Goal: Task Accomplishment & Management: Use online tool/utility

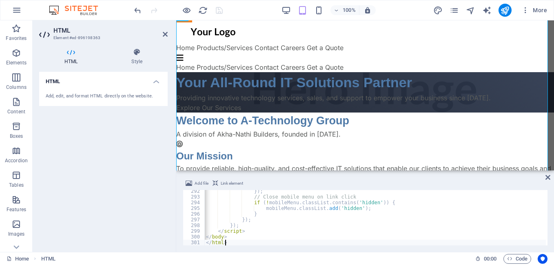
scroll to position [0, 0]
click at [204, 202] on span at bounding box center [202, 203] width 4 height 6
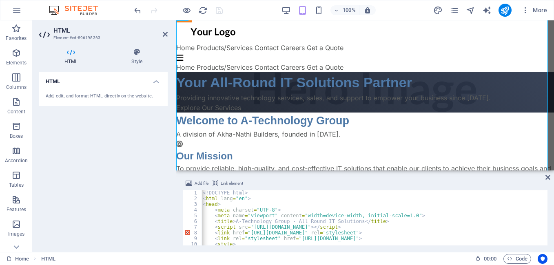
scroll to position [0, 0]
click at [516, 260] on span "Code" at bounding box center [517, 259] width 20 height 10
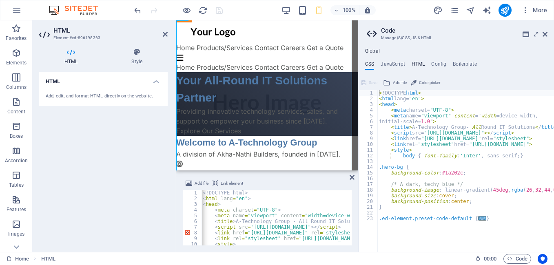
click at [416, 63] on h4 "HTML" at bounding box center [418, 65] width 13 height 9
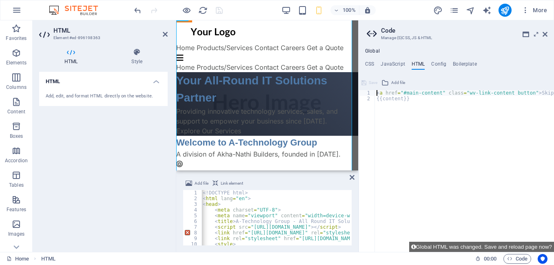
click at [416, 63] on h4 "HTML" at bounding box center [418, 65] width 13 height 9
click at [351, 177] on icon at bounding box center [352, 177] width 5 height 7
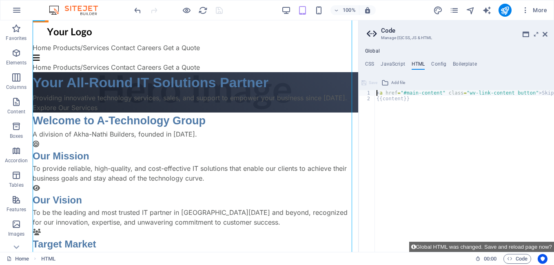
click at [376, 93] on div "< a href = "#main-content" class = "wv-link-content button" > Skip to main cont…" at bounding box center [485, 173] width 220 height 167
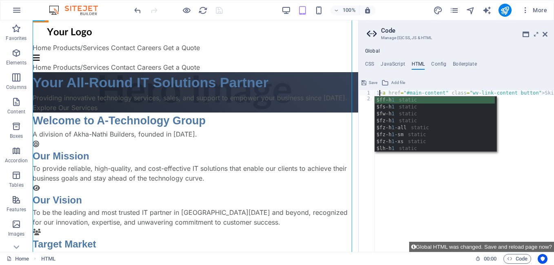
type textarea "<a href="#main-content" class="wv-link-content button">Skip to main content</a>"
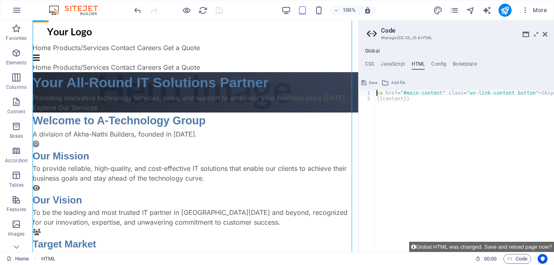
paste textarea
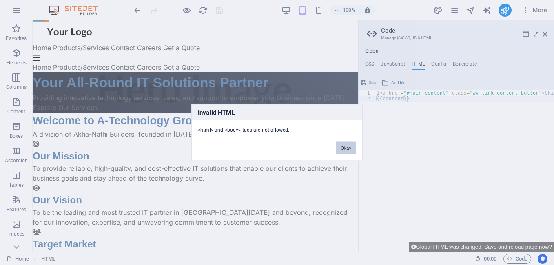
click at [347, 153] on button "Okay" at bounding box center [346, 148] width 20 height 12
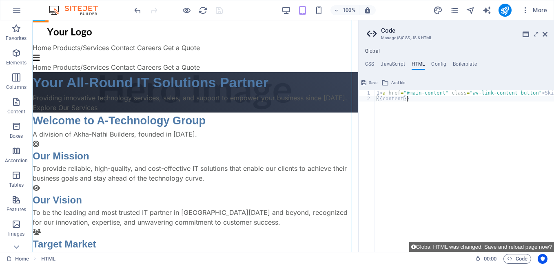
click at [414, 102] on div "1 < a href = "#main-content" class = "wv-link-content button" > Skip to main co…" at bounding box center [486, 173] width 223 height 167
type textarea "1<a href="#main-content" class="wv-link-content button">Skip to main content</a>"
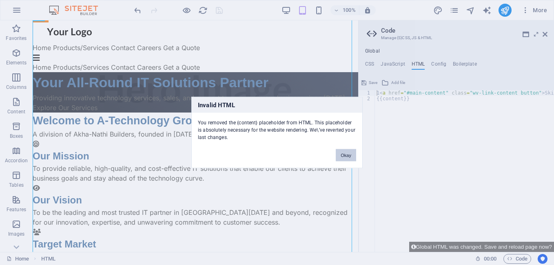
click at [348, 158] on button "Okay" at bounding box center [346, 155] width 20 height 12
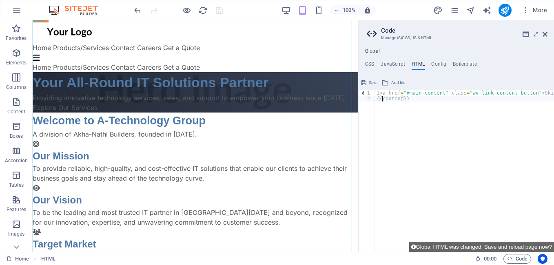
click at [381, 100] on div "1 < a href = "#main-content" class = "wv-link-content button" > Skip to main co…" at bounding box center [486, 173] width 223 height 167
paste textarea "1<a href="#main-content" class="wv-link-content button">Skip to main content</a>"
type textarea "1<a href="#main-content" class="wv-link-content button">Skip to main content</a>"
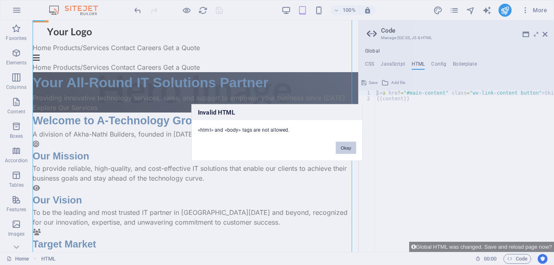
click at [348, 147] on button "Okay" at bounding box center [346, 148] width 20 height 12
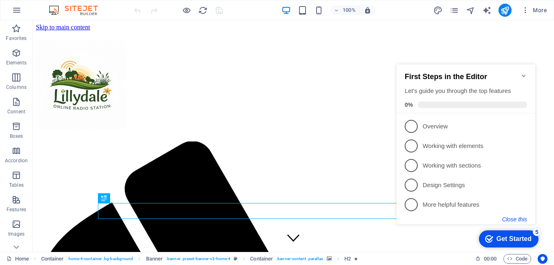
click at [521, 217] on button "Close this" at bounding box center [514, 219] width 25 height 7
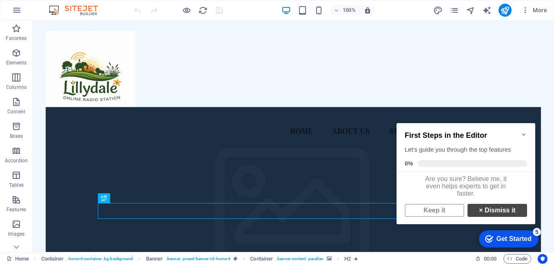
click at [493, 214] on link "× Dismiss it" at bounding box center [498, 210] width 60 height 13
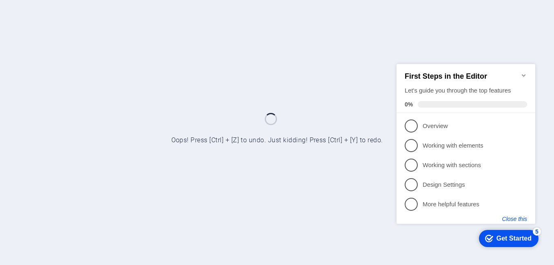
click at [508, 217] on button "Close this" at bounding box center [514, 218] width 25 height 7
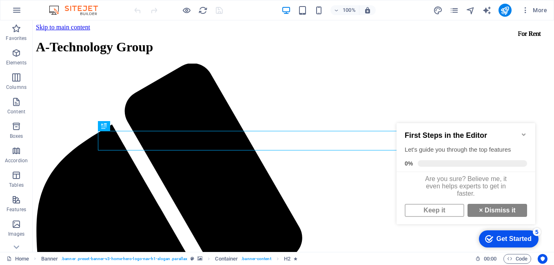
click at [508, 217] on link "× Dismiss it" at bounding box center [498, 210] width 60 height 13
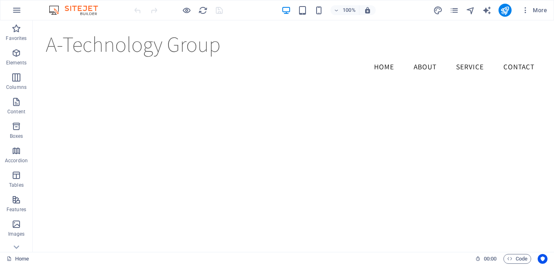
scroll to position [837, 0]
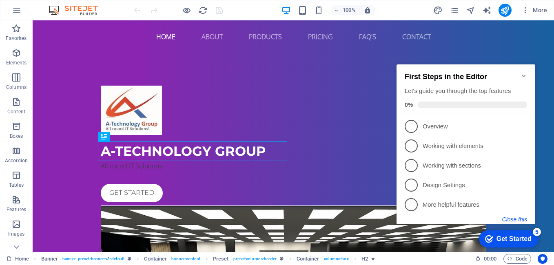
click at [519, 221] on button "Close this" at bounding box center [514, 219] width 25 height 7
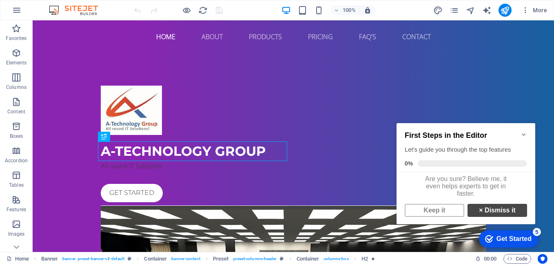
click at [508, 217] on link "× Dismiss it" at bounding box center [498, 210] width 60 height 13
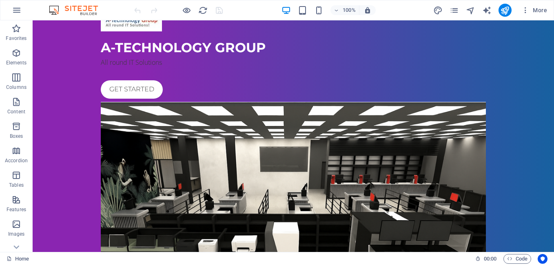
scroll to position [112, 0]
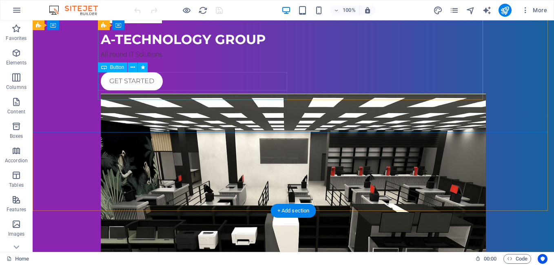
click at [141, 84] on div "Get started" at bounding box center [293, 81] width 385 height 18
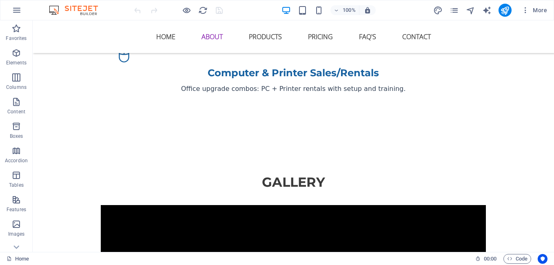
scroll to position [1175, 0]
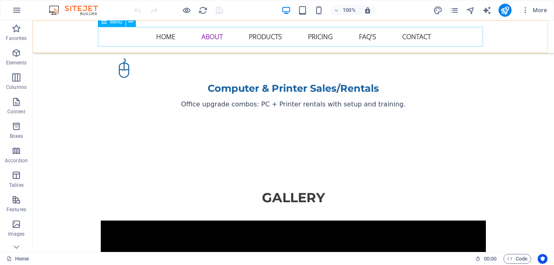
click at [210, 39] on nav "Home About Products Pricing FAQ's Contact" at bounding box center [293, 37] width 385 height 20
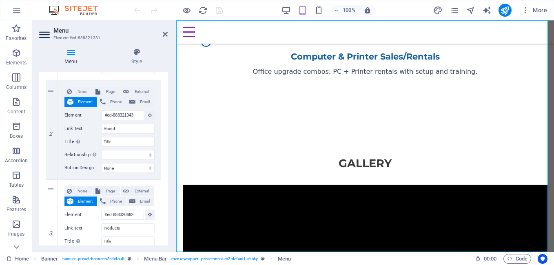
scroll to position [170, 0]
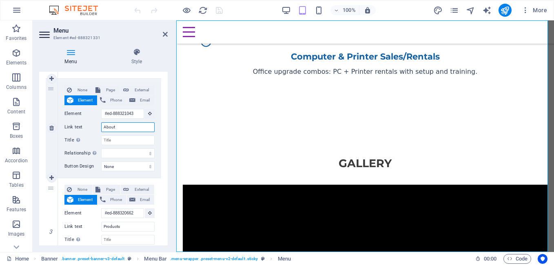
click at [124, 130] on input "About" at bounding box center [127, 127] width 53 height 10
type input "A"
select select
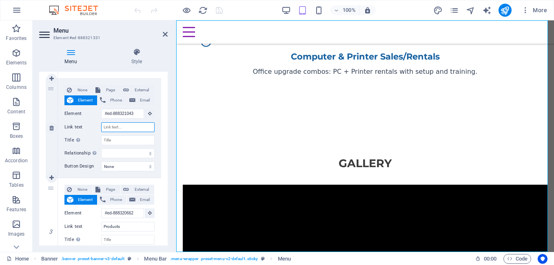
select select
type input "S"
select select
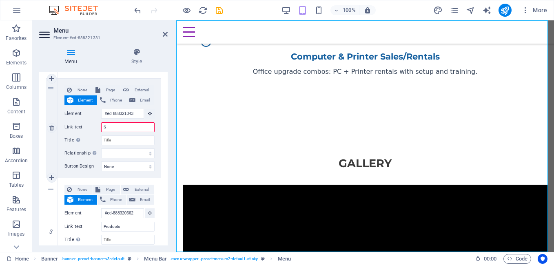
select select
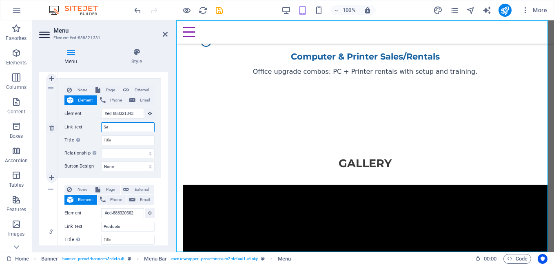
type input "Ser"
select select
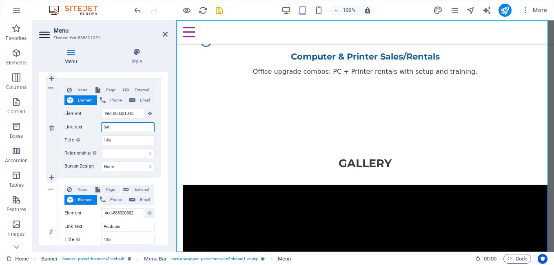
select select
type input "S"
select select
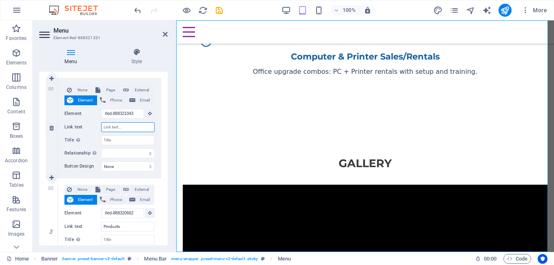
select select
type input "Our"
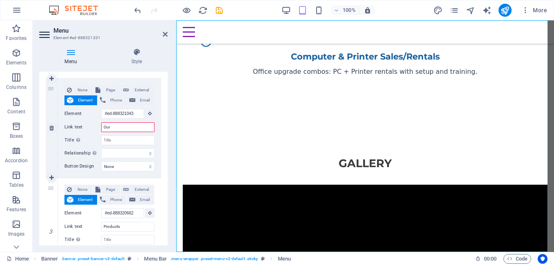
select select
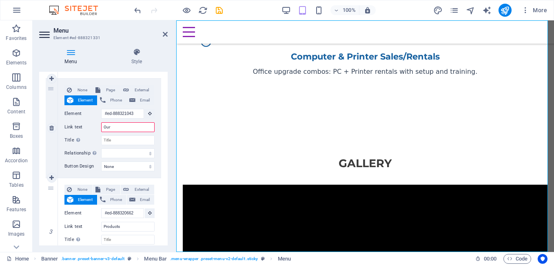
select select
type input "Our Ser"
select select
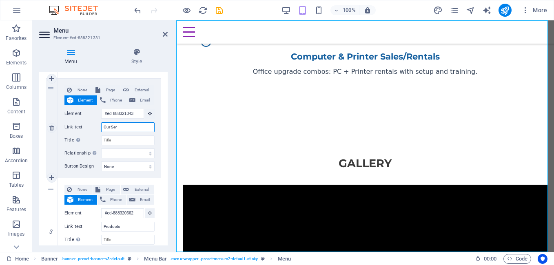
select select
type input "Our Serv"
select select
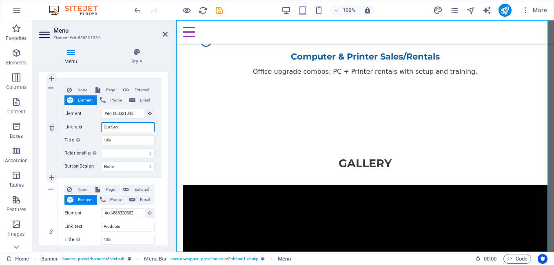
select select
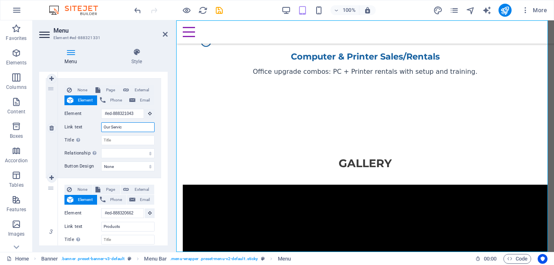
type input "Our Service"
select select
type input "Our Services"
select select
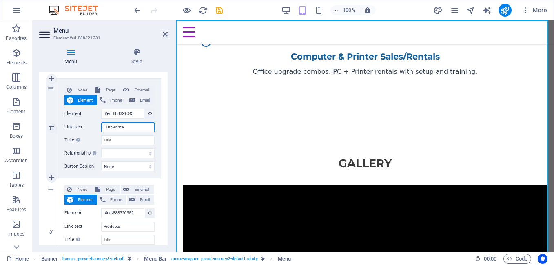
select select
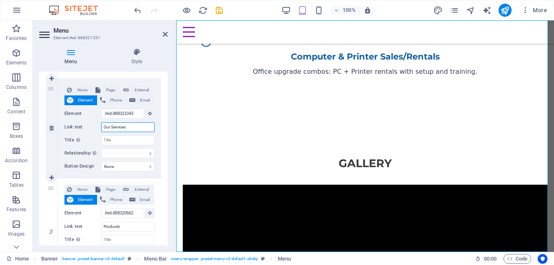
select select
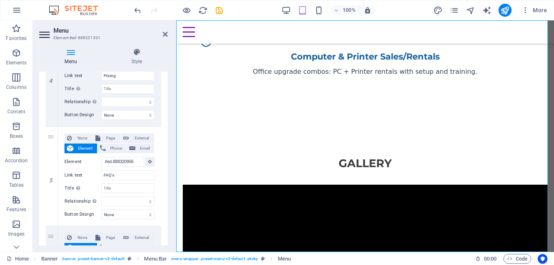
scroll to position [422, 0]
type input "Our Services"
drag, startPoint x: 158, startPoint y: 213, endPoint x: 158, endPoint y: 223, distance: 9.8
click at [158, 223] on div "None Page External Element Phone Email Page Home Subpage Legal Notice Privacy E…" at bounding box center [109, 175] width 103 height 99
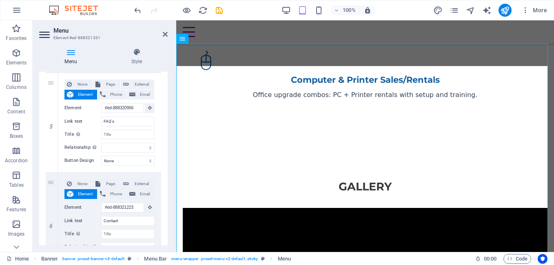
scroll to position [473, 0]
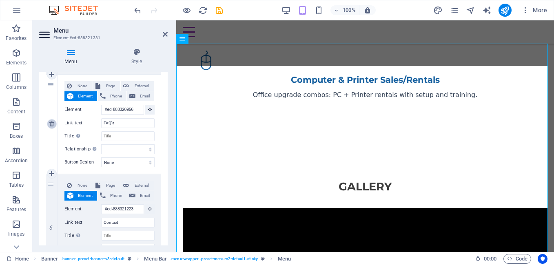
click at [53, 126] on icon at bounding box center [51, 124] width 4 height 6
select select
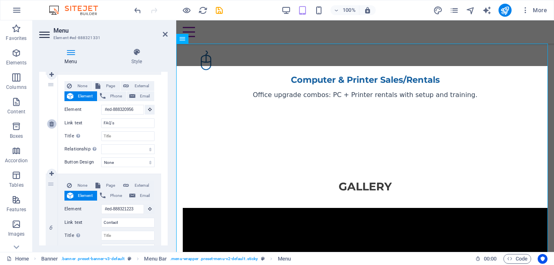
type input "#ed-888321223"
type input "Contact"
select select
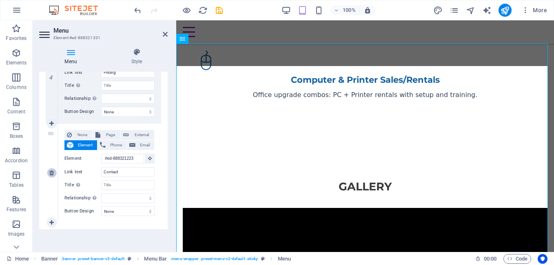
scroll to position [424, 0]
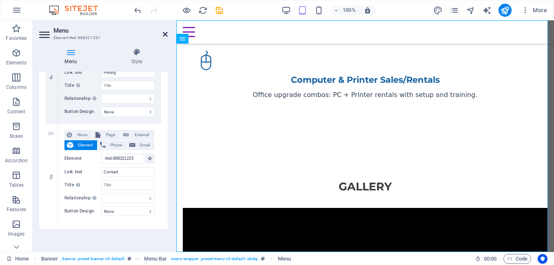
click at [166, 34] on icon at bounding box center [165, 34] width 5 height 7
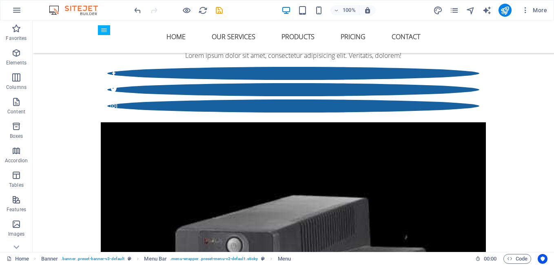
scroll to position [1758, 0]
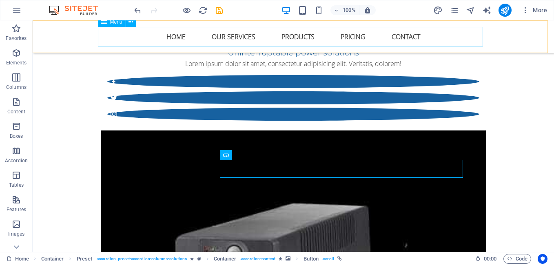
click at [343, 39] on nav "Home Our Services Products Pricing Contact" at bounding box center [293, 37] width 385 height 20
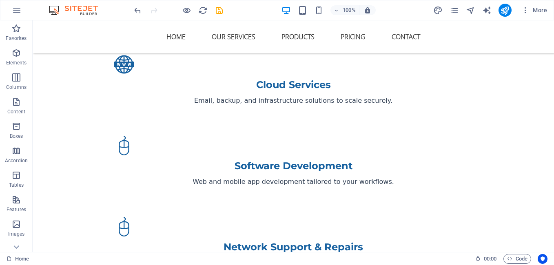
scroll to position [919, 0]
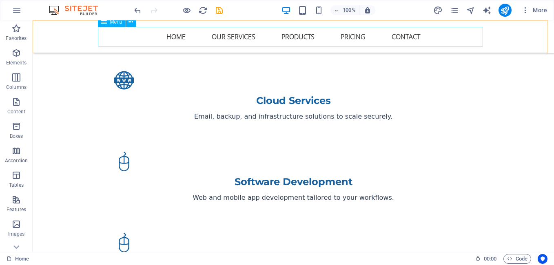
click at [249, 33] on nav "Home Our Services Products Pricing Contact" at bounding box center [293, 37] width 385 height 20
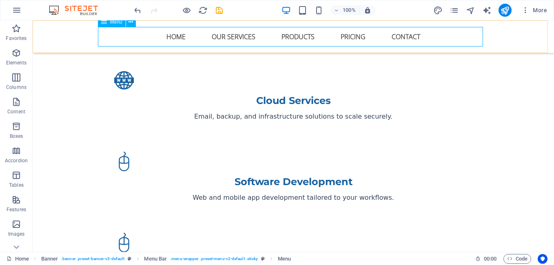
click at [140, 32] on nav "Home Our Services Products Pricing Contact" at bounding box center [293, 37] width 385 height 20
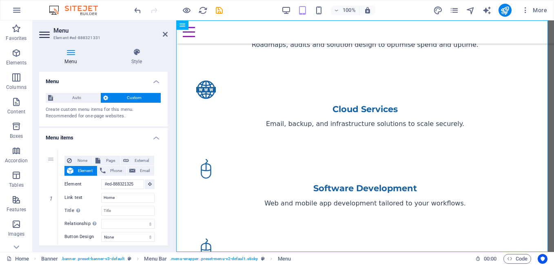
scroll to position [870, 0]
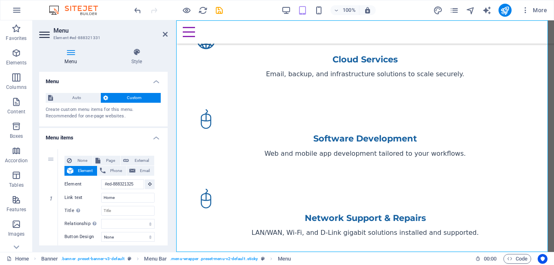
drag, startPoint x: 166, startPoint y: 121, endPoint x: 166, endPoint y: 126, distance: 4.5
click at [166, 126] on div "Menu Auto Custom Create custom menu items for this menu. Recommended for one-pa…" at bounding box center [103, 159] width 129 height 174
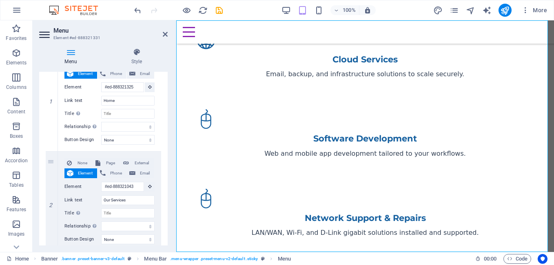
scroll to position [98, 0]
click at [52, 149] on icon at bounding box center [51, 150] width 4 height 6
select select
type input "#ed-888321043"
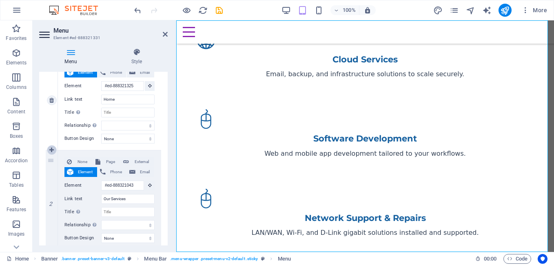
type input "Our Services"
select select
type input "#ed-888320662"
type input "Products"
select select
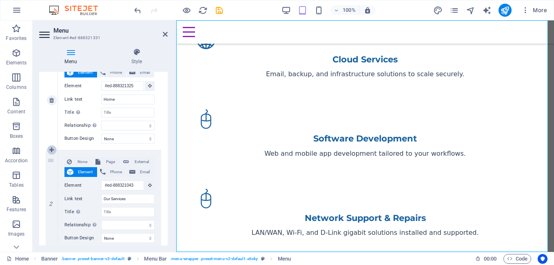
type input "#ed-888320749"
type input "Pricing"
select select
click at [130, 199] on input "Link text" at bounding box center [127, 199] width 53 height 10
type input "Test"
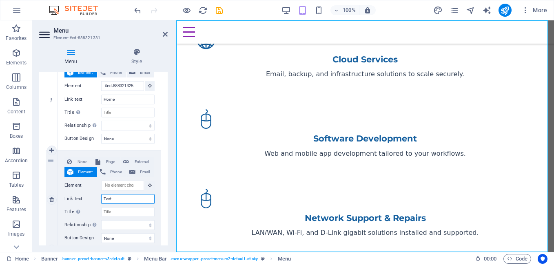
select select
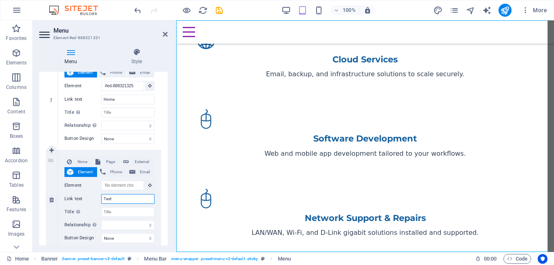
select select
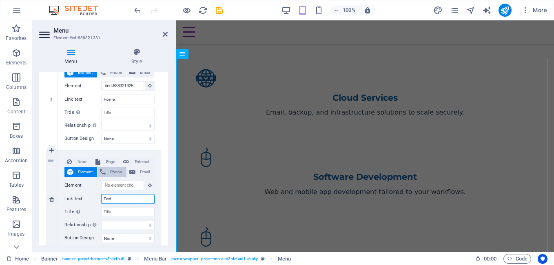
scroll to position [847, 0]
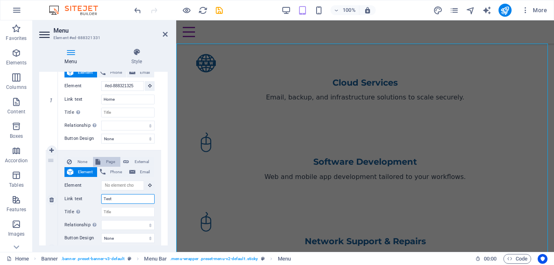
type input "Test"
click at [112, 161] on span "Page" at bounding box center [110, 162] width 15 height 10
select select
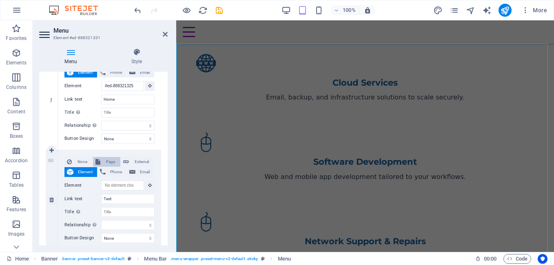
select select
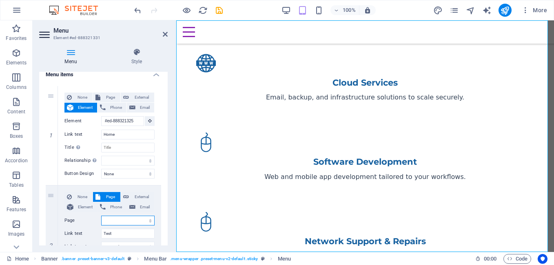
scroll to position [22, 0]
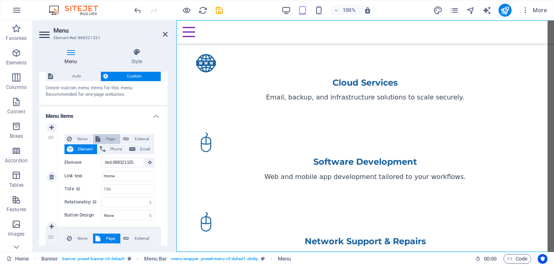
click at [107, 140] on span "Page" at bounding box center [110, 139] width 15 height 10
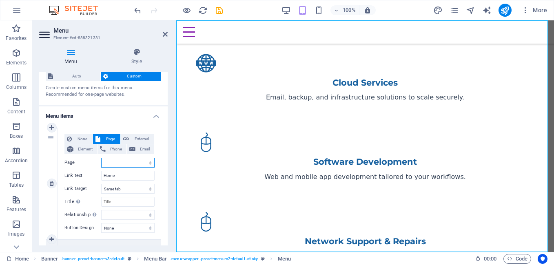
select select
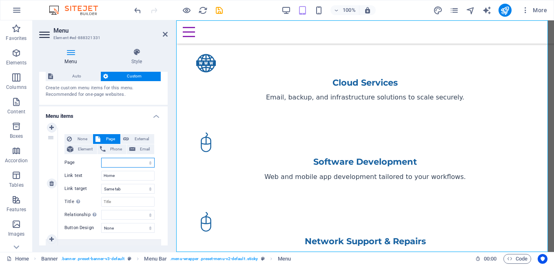
select select
click at [139, 138] on span "External" at bounding box center [141, 139] width 20 height 10
select select "blank"
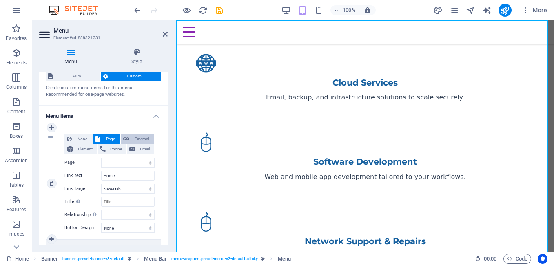
select select
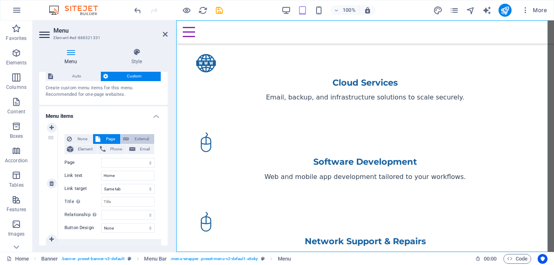
select select
click at [147, 151] on span "Email" at bounding box center [145, 149] width 14 height 10
select select
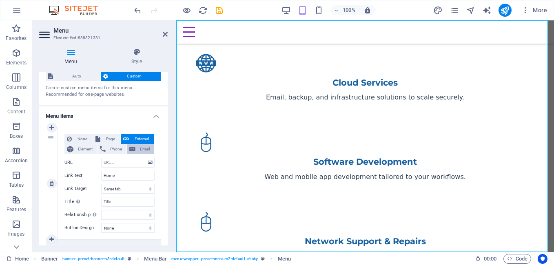
select select
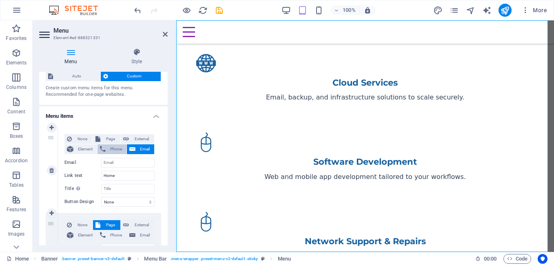
click at [108, 150] on span "Phone" at bounding box center [116, 149] width 16 height 10
select select
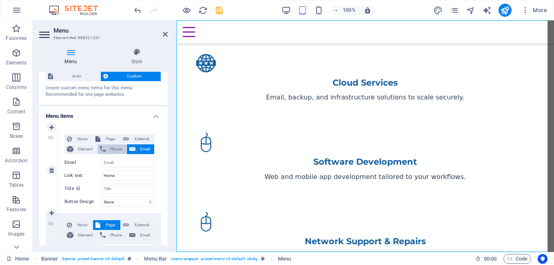
select select
click at [87, 151] on span "Element" at bounding box center [85, 149] width 19 height 10
select select
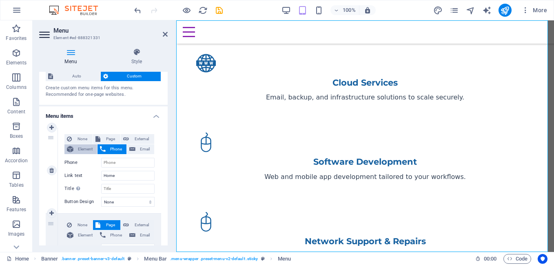
select select
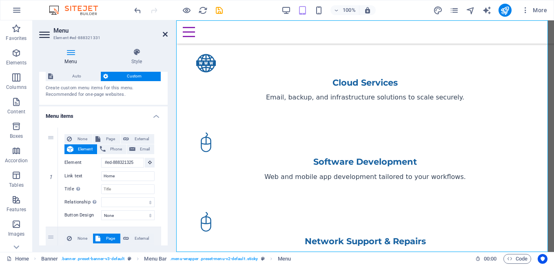
scroll to position [0, 0]
click at [166, 35] on icon at bounding box center [165, 34] width 5 height 7
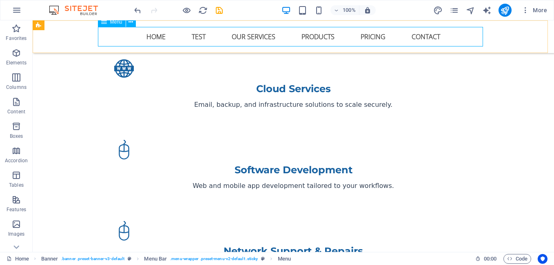
scroll to position [896, 0]
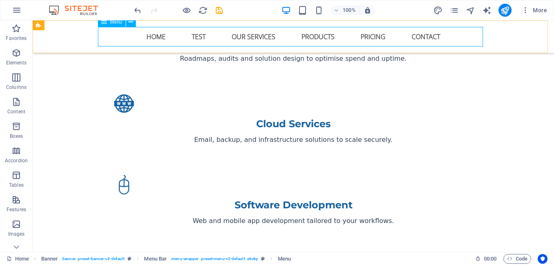
click at [195, 37] on nav "Home Test Our Services Products Pricing Contact" at bounding box center [293, 37] width 385 height 20
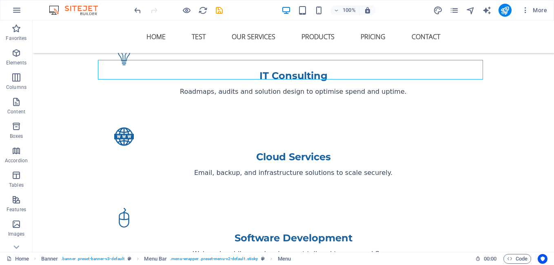
scroll to position [799, 0]
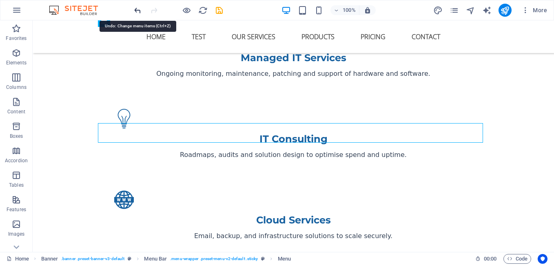
click at [135, 10] on icon "undo" at bounding box center [137, 10] width 9 height 9
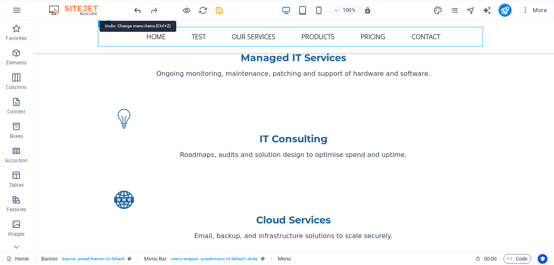
click at [135, 10] on icon "undo" at bounding box center [137, 10] width 9 height 9
click at [136, 10] on icon "undo" at bounding box center [137, 10] width 9 height 9
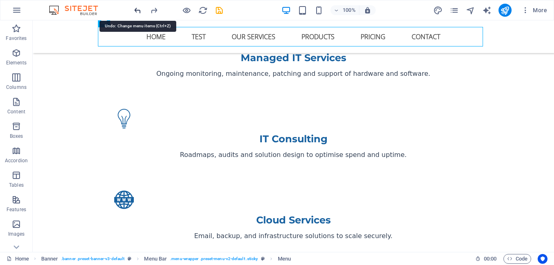
click at [136, 10] on icon "undo" at bounding box center [137, 10] width 9 height 9
click at [158, 10] on icon "redo" at bounding box center [153, 10] width 9 height 9
click at [155, 10] on icon "redo" at bounding box center [153, 10] width 9 height 9
click at [137, 40] on nav "Home Test Our Services Products Pricing Contact" at bounding box center [293, 37] width 385 height 20
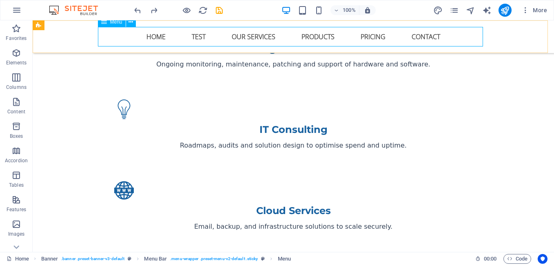
select select
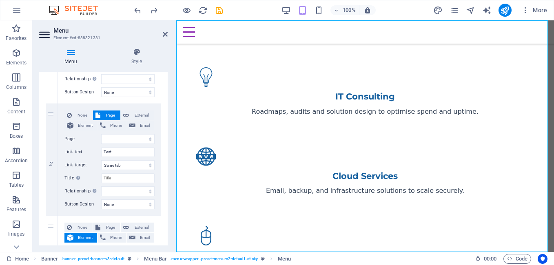
scroll to position [173, 0]
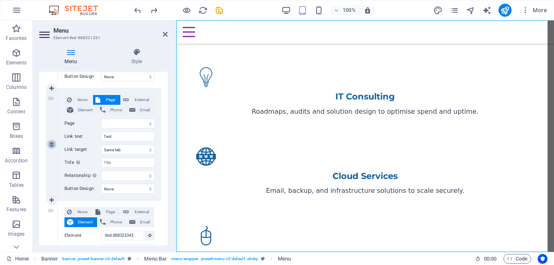
click at [53, 145] on icon at bounding box center [51, 145] width 4 height 6
select select
type input "#ed-888321043"
type input "Our Services"
select select
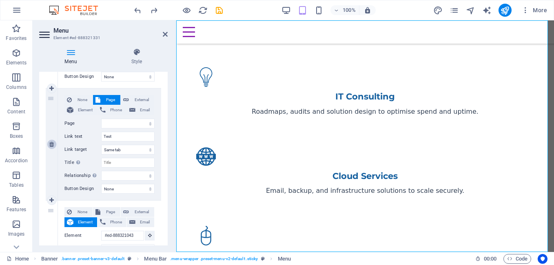
type input "#ed-888320662"
type input "Products"
select select
type input "#ed-888320749"
type input "Pricing"
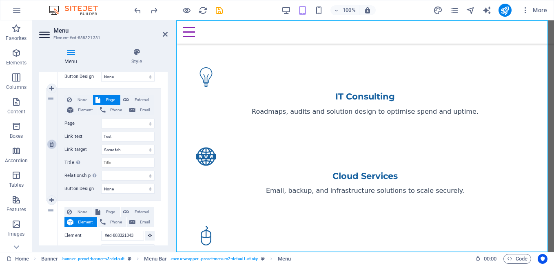
select select
type input "#ed-888321223"
type input "Contact"
select select
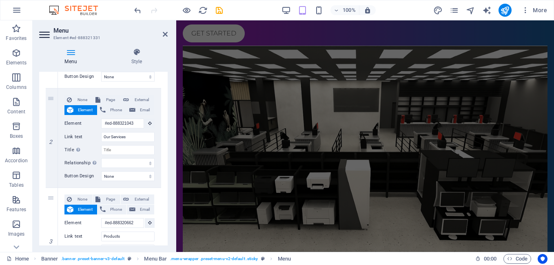
scroll to position [0, 0]
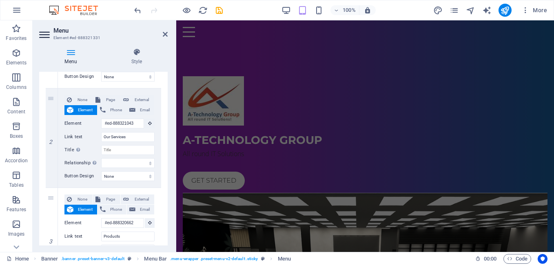
drag, startPoint x: 550, startPoint y: 71, endPoint x: 727, endPoint y: 37, distance: 180.3
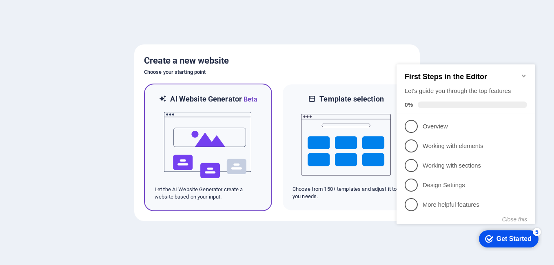
click at [187, 152] on img at bounding box center [208, 145] width 90 height 82
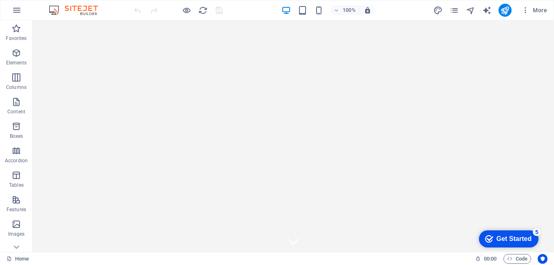
drag, startPoint x: 551, startPoint y: 222, endPoint x: 575, endPoint y: 39, distance: 184.8
click at [75, 40] on icon at bounding box center [75, 39] width 4 height 9
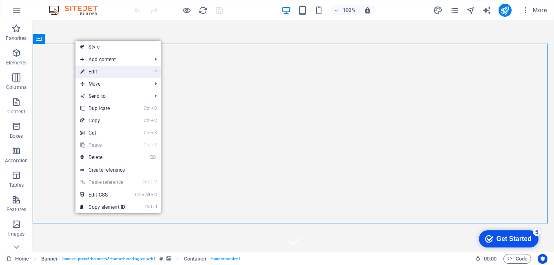
click at [100, 74] on link "⏎ Edit" at bounding box center [102, 72] width 55 height 12
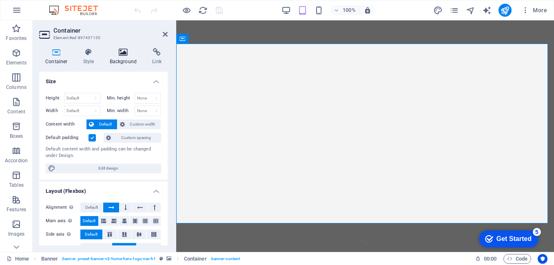
click at [122, 57] on h4 "Background" at bounding box center [125, 56] width 43 height 17
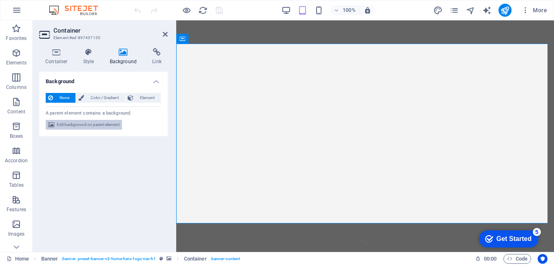
click at [95, 127] on span "Edit background on parent element" at bounding box center [88, 125] width 63 height 10
select select "ms"
select select "s"
select select "progressive"
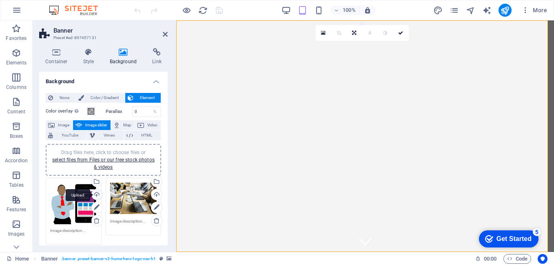
click at [95, 195] on div "Upload" at bounding box center [96, 195] width 12 height 12
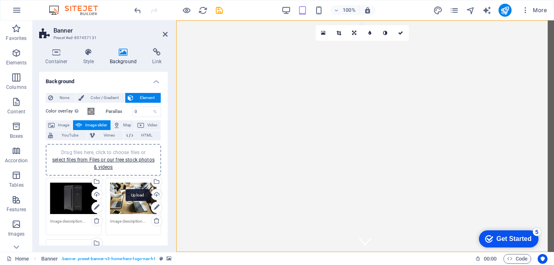
click at [154, 193] on div "Upload" at bounding box center [156, 195] width 12 height 12
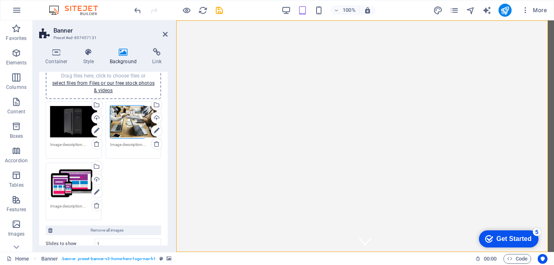
scroll to position [79, 0]
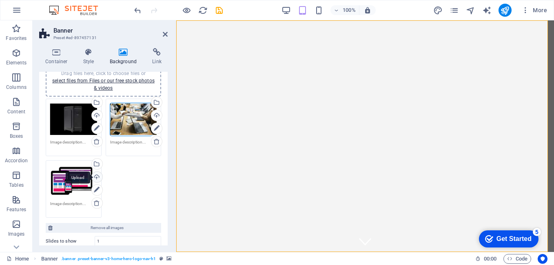
click at [95, 178] on div "Upload" at bounding box center [96, 178] width 12 height 12
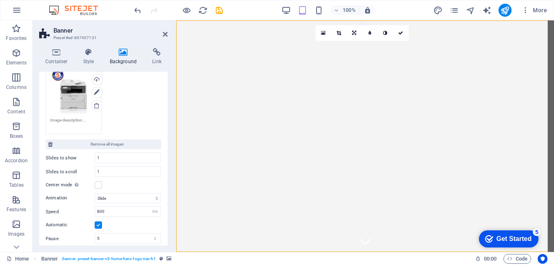
scroll to position [118, 0]
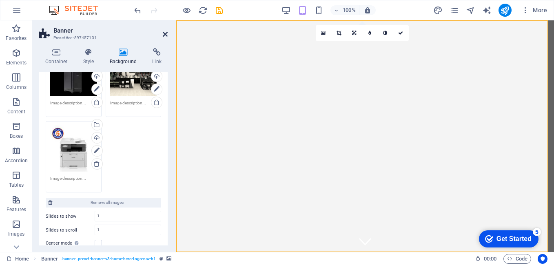
click at [164, 34] on icon at bounding box center [165, 34] width 5 height 7
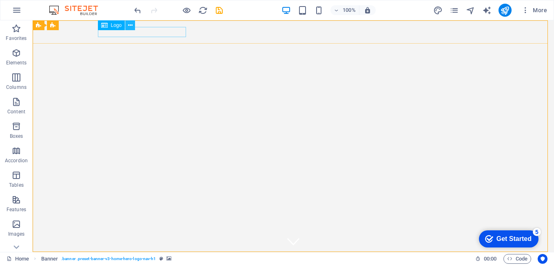
click at [129, 24] on icon at bounding box center [130, 25] width 4 height 9
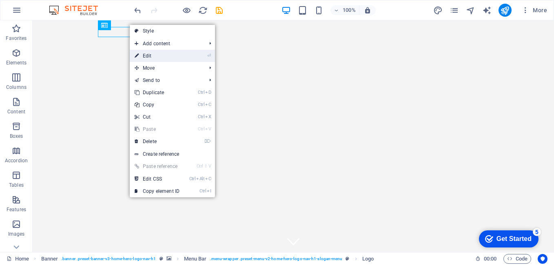
click at [156, 56] on link "⏎ Edit" at bounding box center [157, 56] width 55 height 12
select select "px"
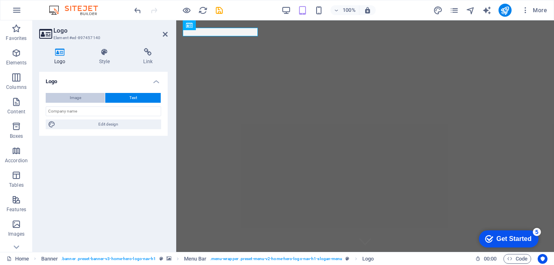
click at [87, 96] on button "Image" at bounding box center [75, 98] width 59 height 10
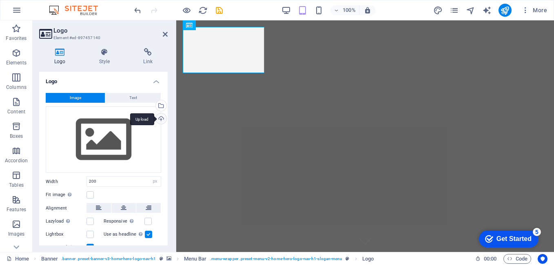
click at [160, 119] on div "Upload" at bounding box center [160, 119] width 12 height 12
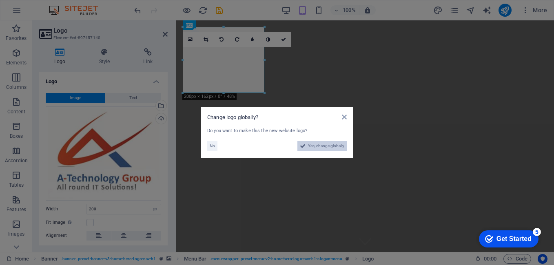
click at [330, 148] on span "Yes, change globally" at bounding box center [326, 146] width 36 height 10
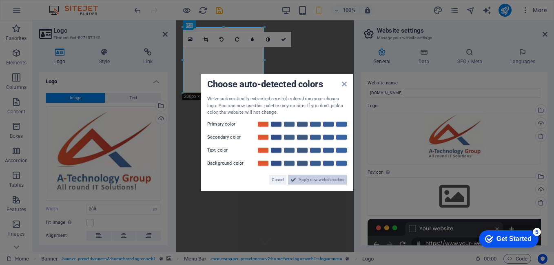
click at [325, 180] on span "Apply new website colors" at bounding box center [322, 180] width 46 height 10
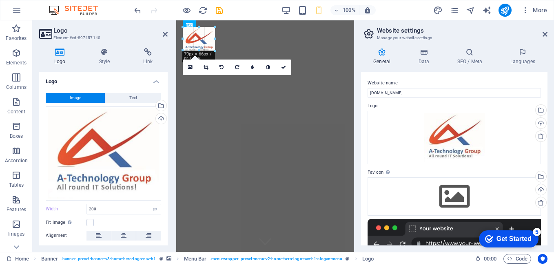
drag, startPoint x: 262, startPoint y: 92, endPoint x: 33, endPoint y: 22, distance: 239.8
type input "70"
click at [284, 65] on icon at bounding box center [283, 66] width 5 height 5
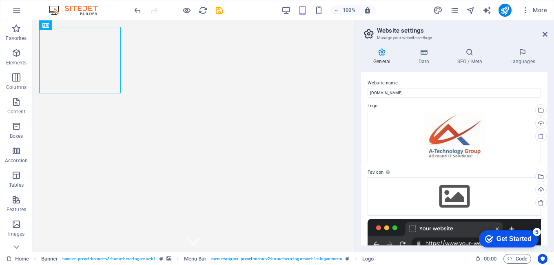
drag, startPoint x: 351, startPoint y: 60, endPoint x: 387, endPoint y: 56, distance: 36.5
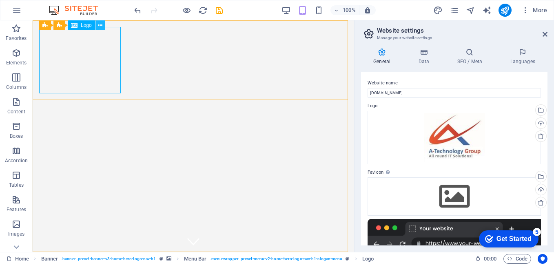
click at [102, 24] on icon at bounding box center [100, 25] width 4 height 9
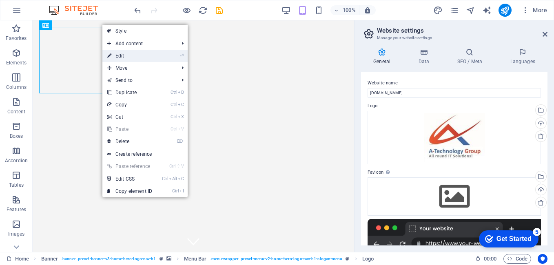
click at [117, 56] on link "⏎ Edit" at bounding box center [129, 56] width 55 height 12
select select "px"
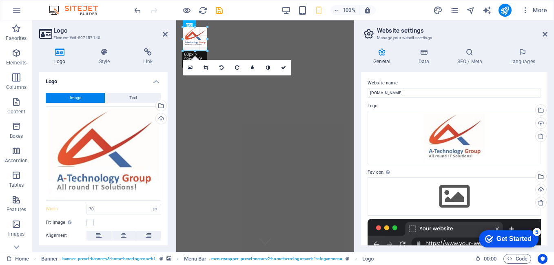
drag, startPoint x: 218, startPoint y: 55, endPoint x: 207, endPoint y: 36, distance: 23.0
type input "60"
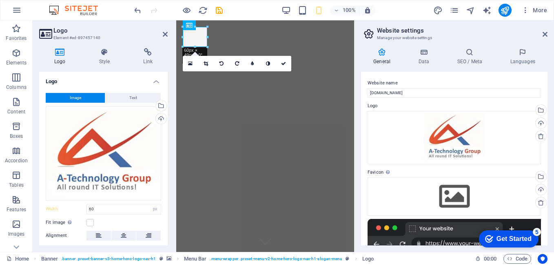
click at [61, 54] on icon at bounding box center [60, 52] width 42 height 8
click at [285, 64] on icon at bounding box center [283, 63] width 5 height 5
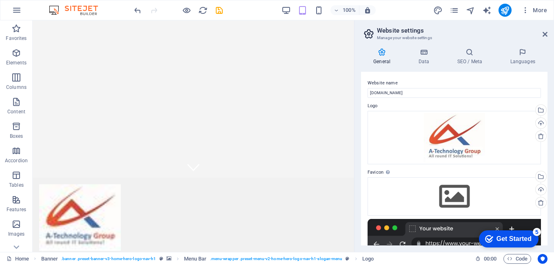
scroll to position [77, 0]
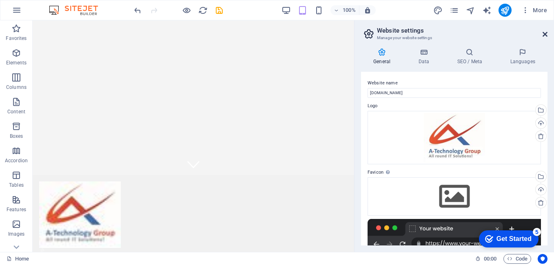
click at [546, 36] on icon at bounding box center [545, 34] width 5 height 7
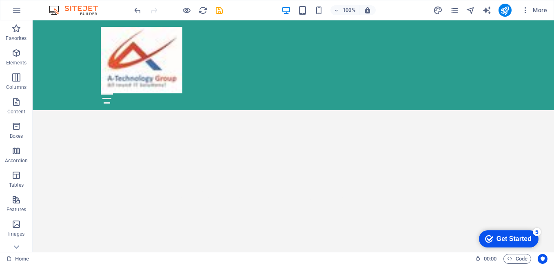
scroll to position [178, 0]
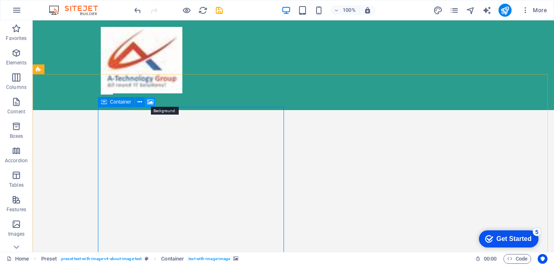
click at [150, 104] on icon at bounding box center [150, 102] width 6 height 9
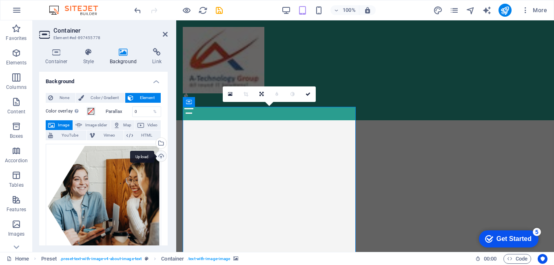
click at [158, 157] on div "Upload" at bounding box center [160, 157] width 12 height 12
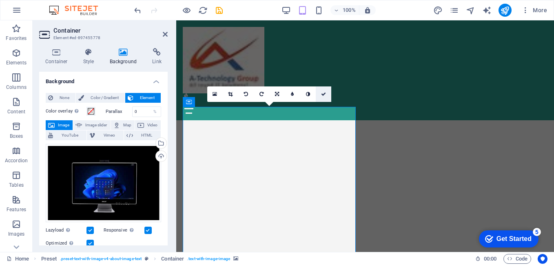
click at [324, 94] on icon at bounding box center [323, 94] width 5 height 5
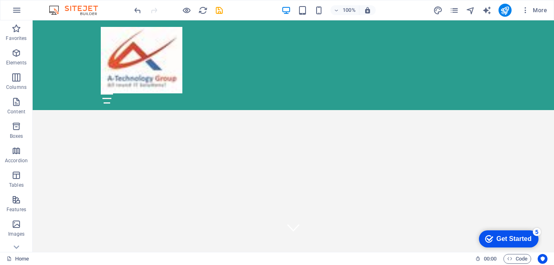
scroll to position [0, 0]
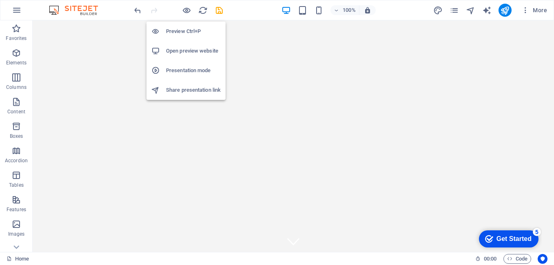
click at [188, 31] on h6 "Preview Ctrl+P" at bounding box center [193, 32] width 55 height 10
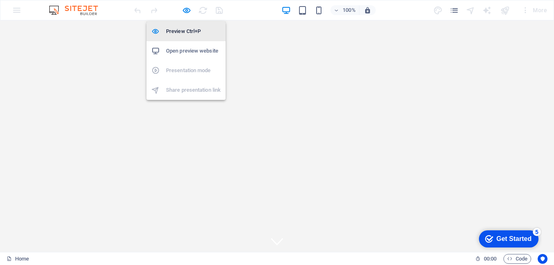
click at [188, 31] on h6 "Preview Ctrl+P" at bounding box center [193, 32] width 55 height 10
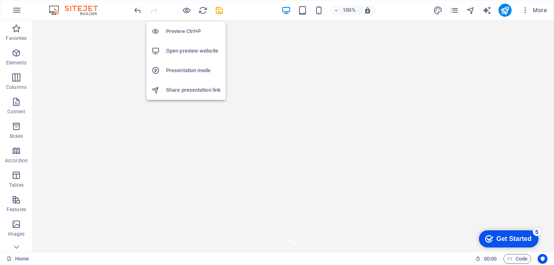
click at [174, 31] on h6 "Preview Ctrl+P" at bounding box center [193, 32] width 55 height 10
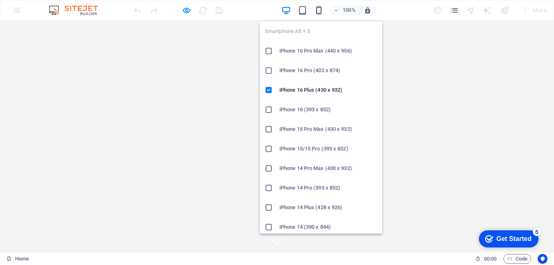
click at [320, 10] on icon "button" at bounding box center [318, 10] width 9 height 9
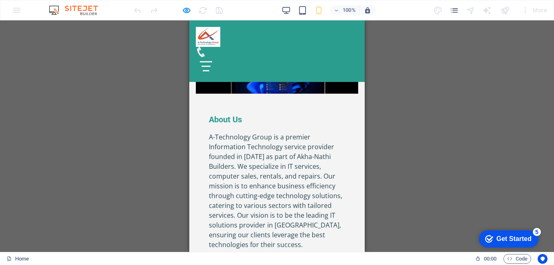
scroll to position [152, 0]
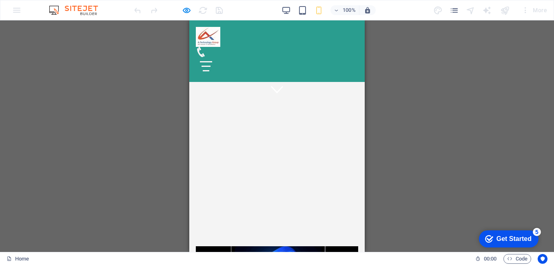
drag, startPoint x: 362, startPoint y: 49, endPoint x: 555, endPoint y: 88, distance: 197.7
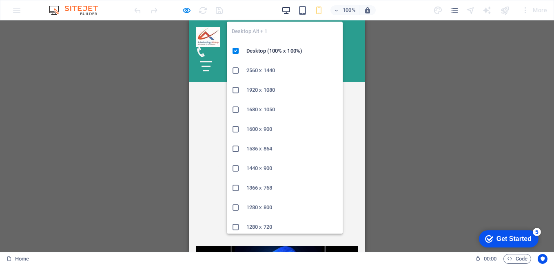
click at [288, 10] on icon "button" at bounding box center [286, 10] width 9 height 9
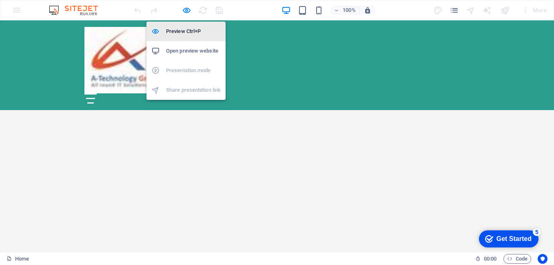
click at [182, 29] on h6 "Preview Ctrl+P" at bounding box center [193, 32] width 55 height 10
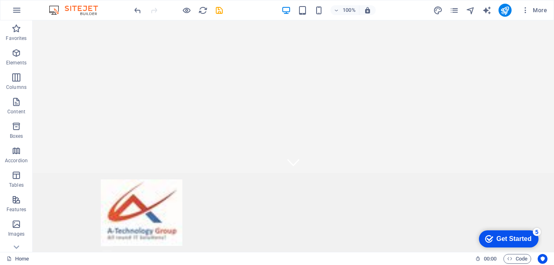
scroll to position [0, 0]
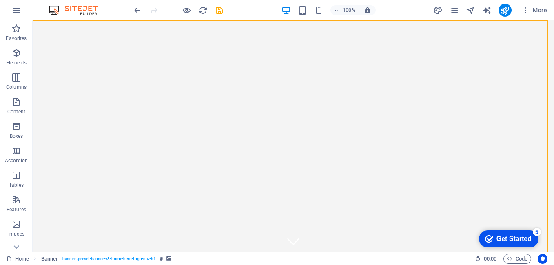
drag, startPoint x: 540, startPoint y: 27, endPoint x: 547, endPoint y: 36, distance: 11.3
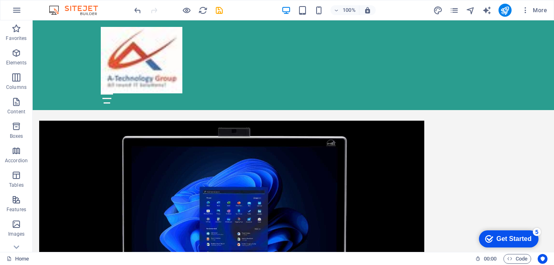
scroll to position [367, 0]
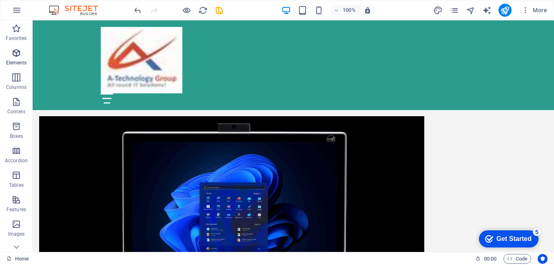
click at [15, 57] on icon "button" at bounding box center [16, 53] width 10 height 10
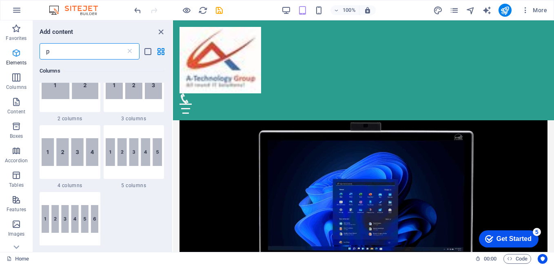
scroll to position [0, 0]
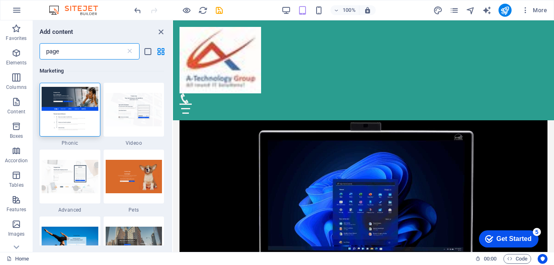
type input "page"
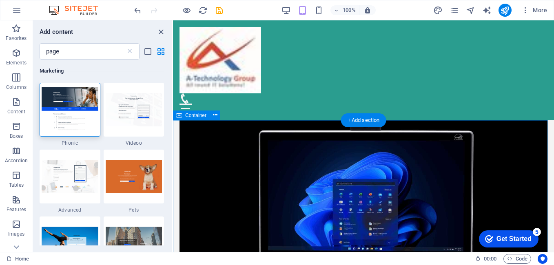
drag, startPoint x: 343, startPoint y: 117, endPoint x: 173, endPoint y: 126, distance: 170.0
click at [129, 52] on icon at bounding box center [130, 51] width 8 height 8
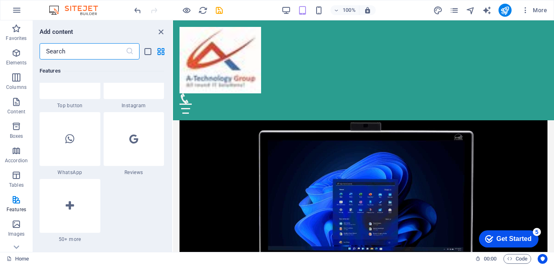
scroll to position [3919, 0]
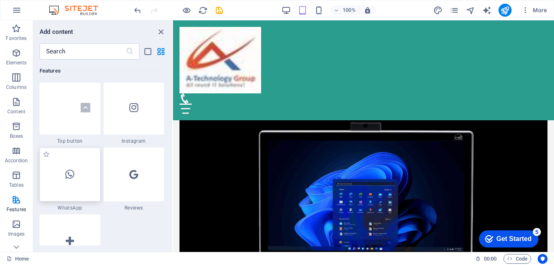
click at [80, 169] on div at bounding box center [70, 175] width 61 height 54
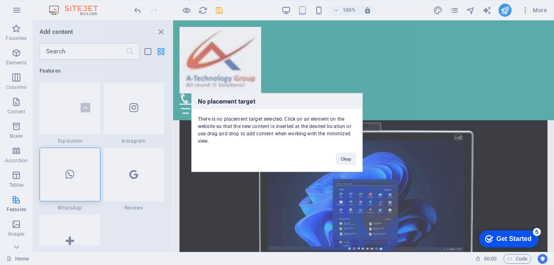
click at [160, 33] on div "No placement target There is no placement target selected. Click on an element …" at bounding box center [277, 132] width 554 height 265
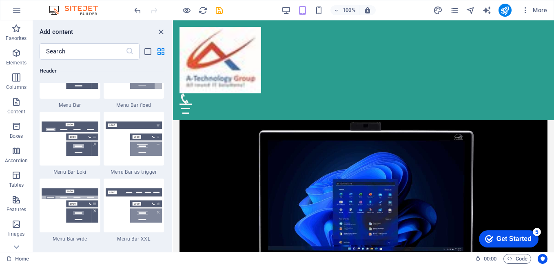
scroll to position [5001, 0]
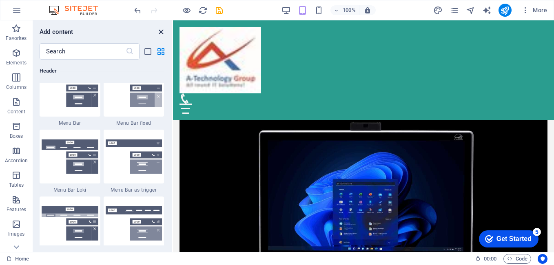
click at [160, 33] on icon "close panel" at bounding box center [160, 31] width 9 height 9
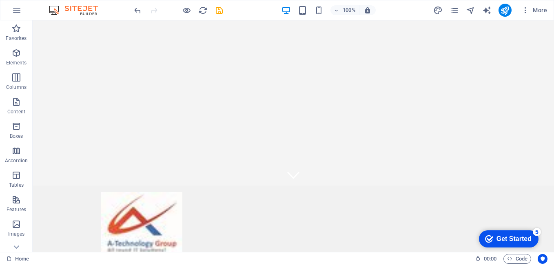
scroll to position [0, 0]
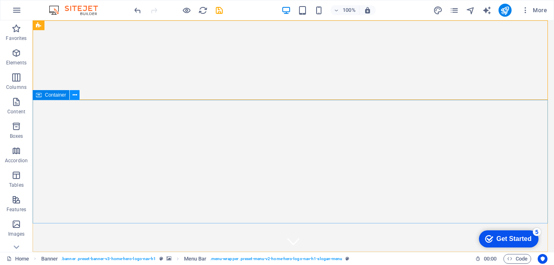
click at [75, 95] on icon at bounding box center [75, 95] width 4 height 9
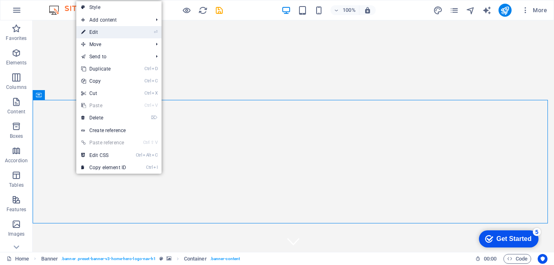
click at [110, 34] on link "⏎ Edit" at bounding box center [103, 32] width 55 height 12
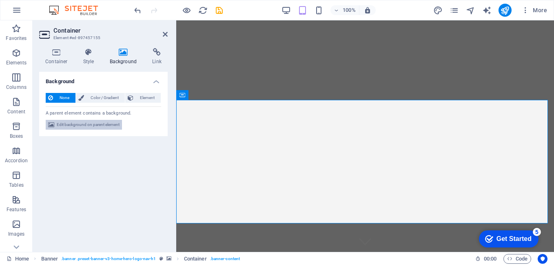
click at [76, 124] on span "Edit background on parent element" at bounding box center [88, 125] width 63 height 10
select select "ms"
select select "s"
select select "progressive"
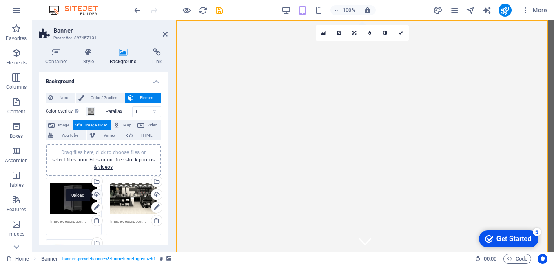
click at [96, 195] on div "Upload" at bounding box center [96, 195] width 12 height 12
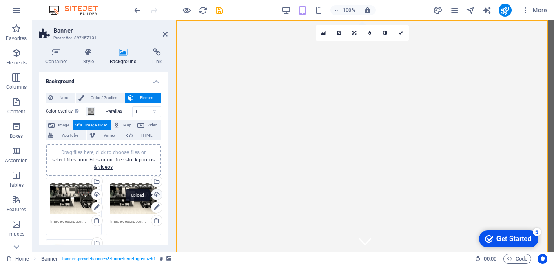
click at [155, 195] on div "Upload" at bounding box center [156, 195] width 12 height 12
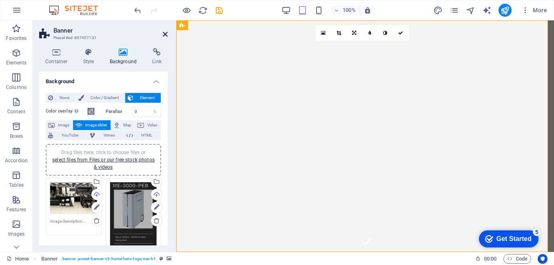
click at [164, 35] on icon at bounding box center [165, 34] width 5 height 7
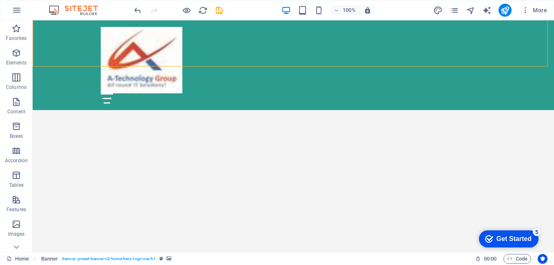
scroll to position [186, 0]
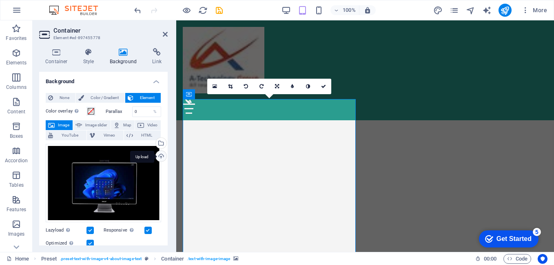
click at [160, 157] on div "Upload" at bounding box center [160, 157] width 12 height 12
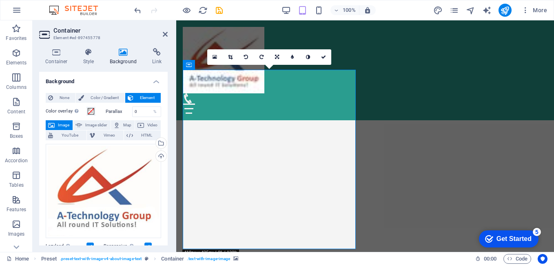
scroll to position [227, 0]
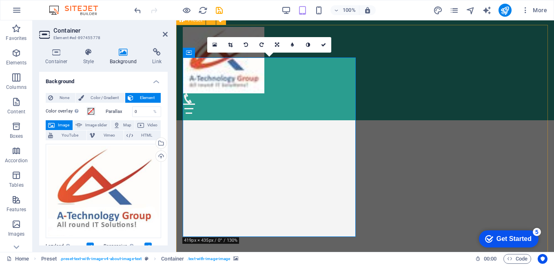
click at [274, 45] on link at bounding box center [277, 45] width 16 height 16
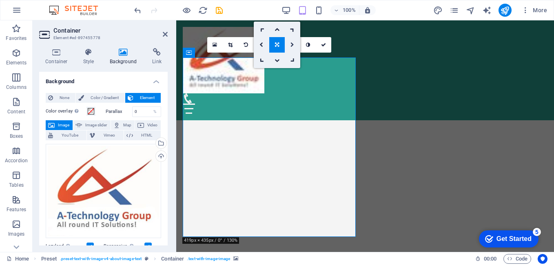
click at [293, 46] on icon at bounding box center [293, 44] width 4 height 5
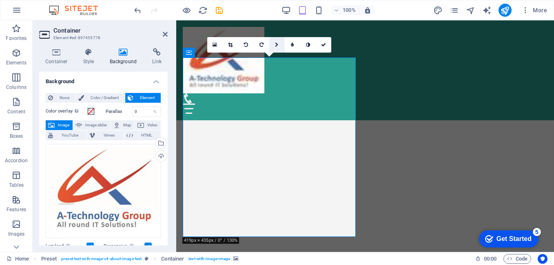
click at [275, 45] on icon at bounding box center [277, 44] width 4 height 5
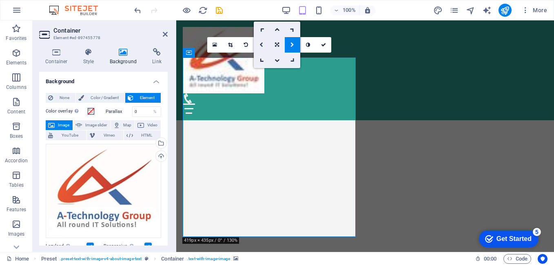
click at [262, 44] on icon at bounding box center [262, 44] width 4 height 5
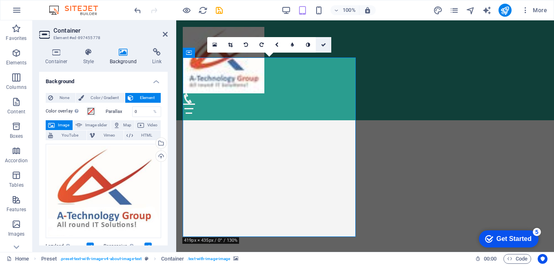
click at [323, 46] on icon at bounding box center [323, 44] width 5 height 5
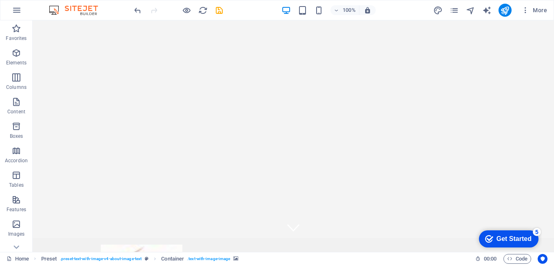
scroll to position [0, 0]
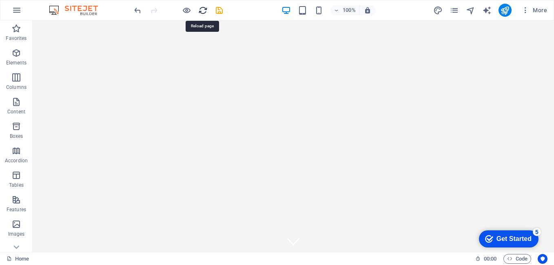
drag, startPoint x: 201, startPoint y: 12, endPoint x: 318, endPoint y: 15, distance: 116.7
click at [201, 12] on icon "reload" at bounding box center [202, 10] width 9 height 9
click at [220, 10] on icon "save" at bounding box center [219, 10] width 9 height 9
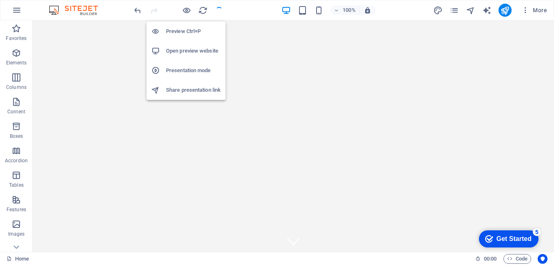
click at [191, 73] on h6 "Presentation mode" at bounding box center [193, 71] width 55 height 10
click at [186, 89] on h6 "Share presentation link" at bounding box center [193, 90] width 55 height 10
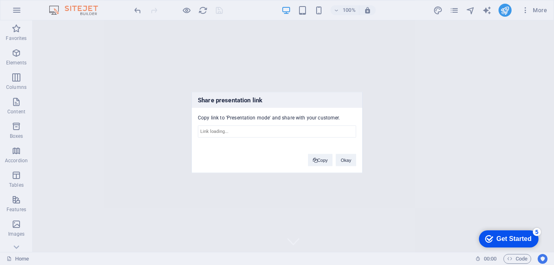
type input "[URL][DOMAIN_NAME]"
click at [323, 162] on button "Copy" at bounding box center [320, 160] width 25 height 12
click at [348, 164] on button "Okay" at bounding box center [346, 161] width 20 height 12
